Goal: Task Accomplishment & Management: Use online tool/utility

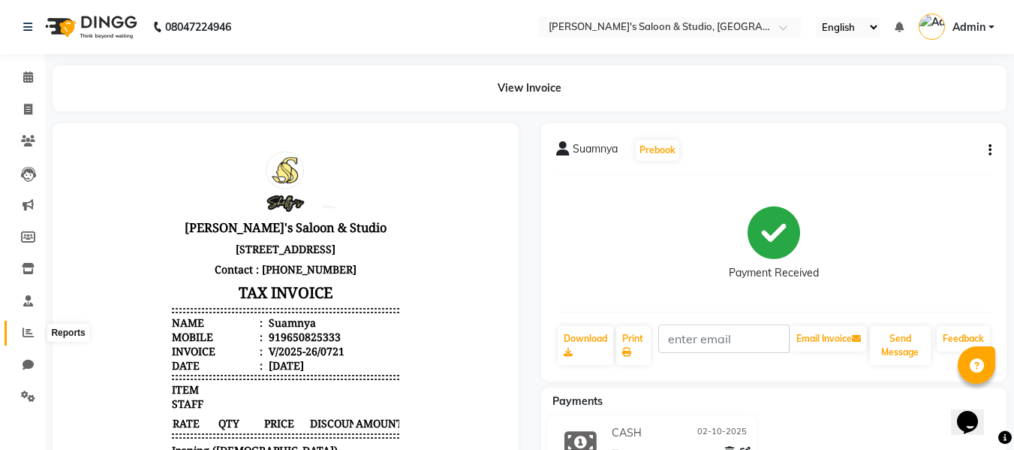
click at [27, 332] on icon at bounding box center [28, 331] width 11 height 11
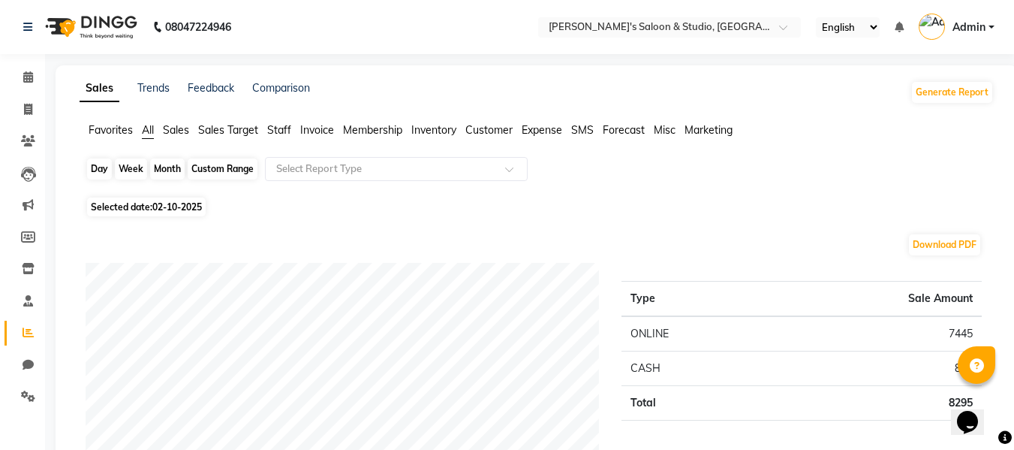
click at [103, 173] on div "Day" at bounding box center [99, 168] width 25 height 21
select select "10"
select select "2025"
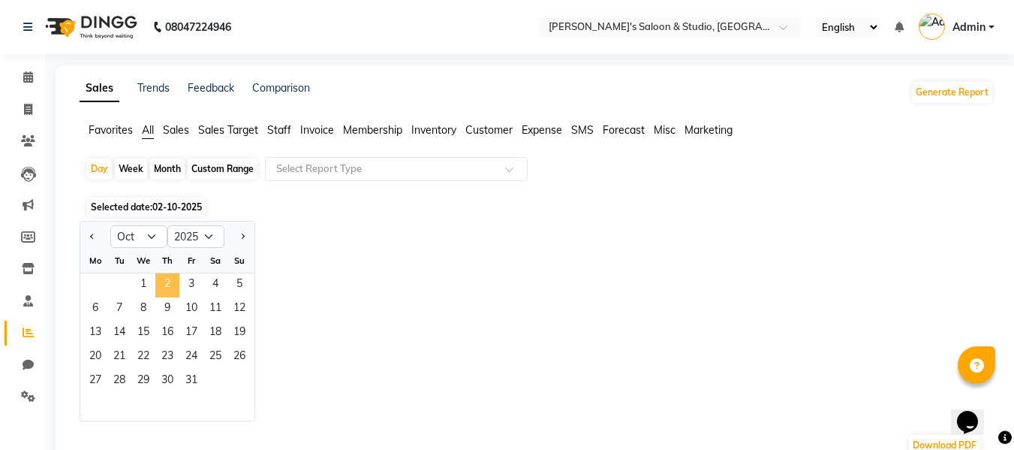
click at [169, 281] on span "2" at bounding box center [167, 285] width 24 height 24
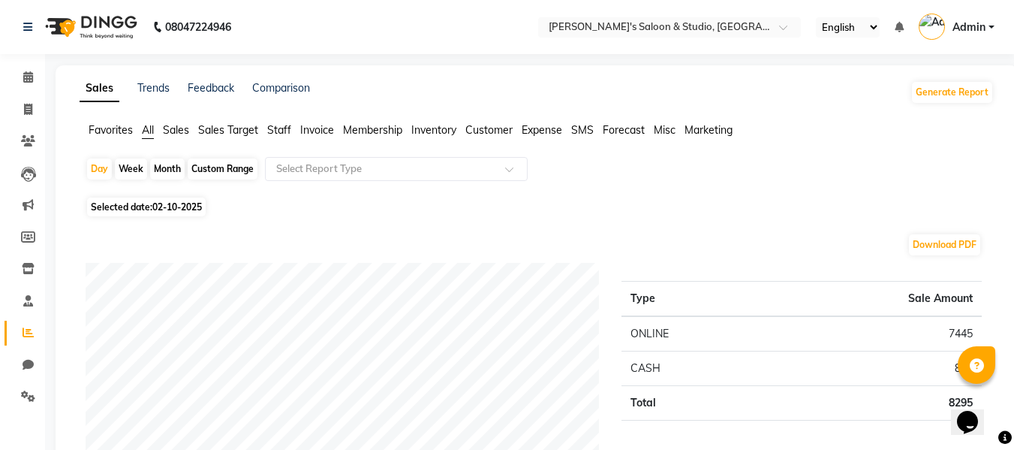
click at [125, 167] on div "Week" at bounding box center [131, 168] width 32 height 21
select select "10"
select select "2025"
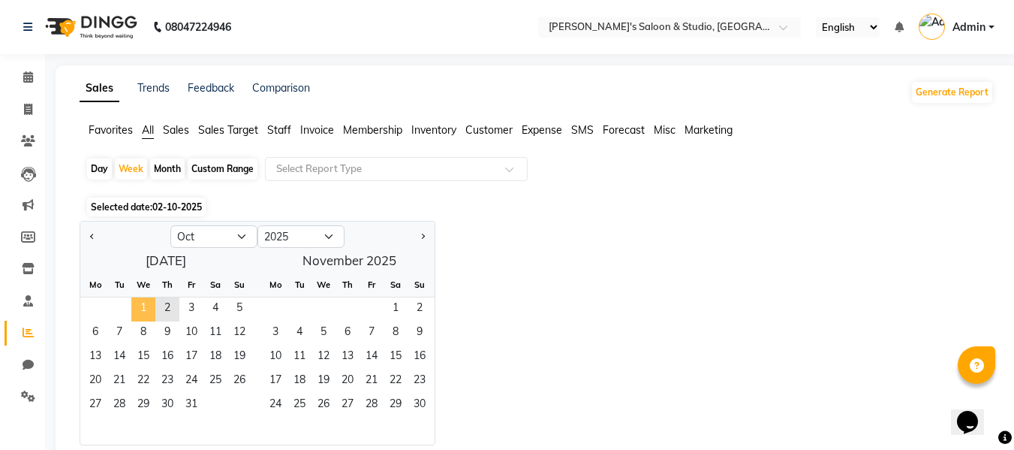
click at [145, 300] on span "1" at bounding box center [143, 309] width 24 height 24
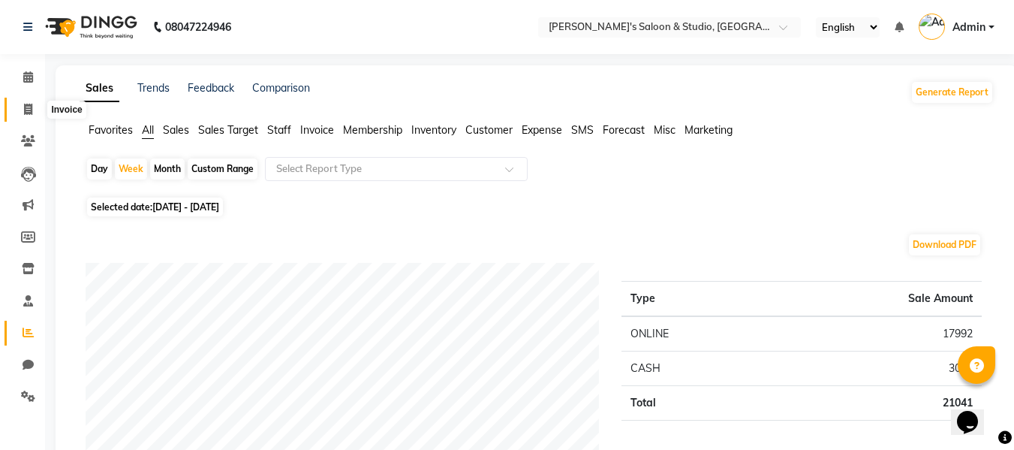
click at [34, 109] on span at bounding box center [28, 109] width 26 height 17
select select "service"
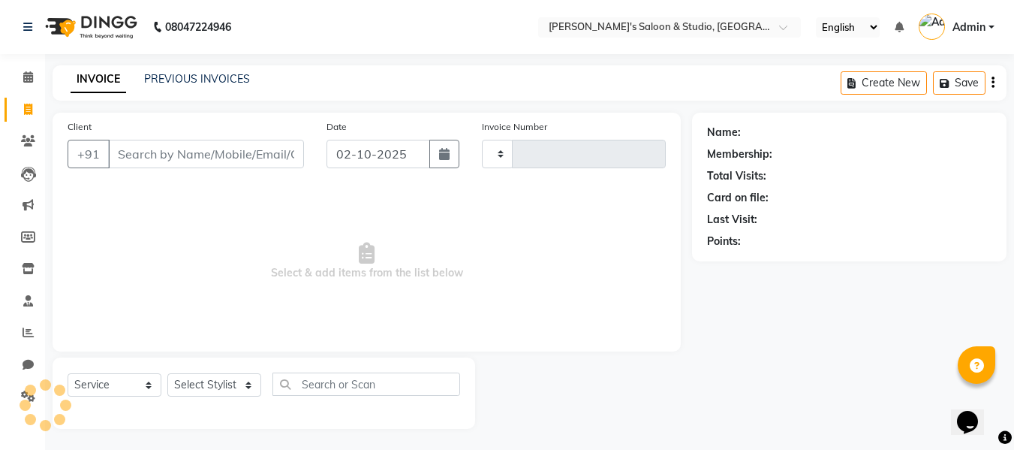
scroll to position [2, 0]
select select "7536"
type input "0722"
